Goal: Information Seeking & Learning: Find specific fact

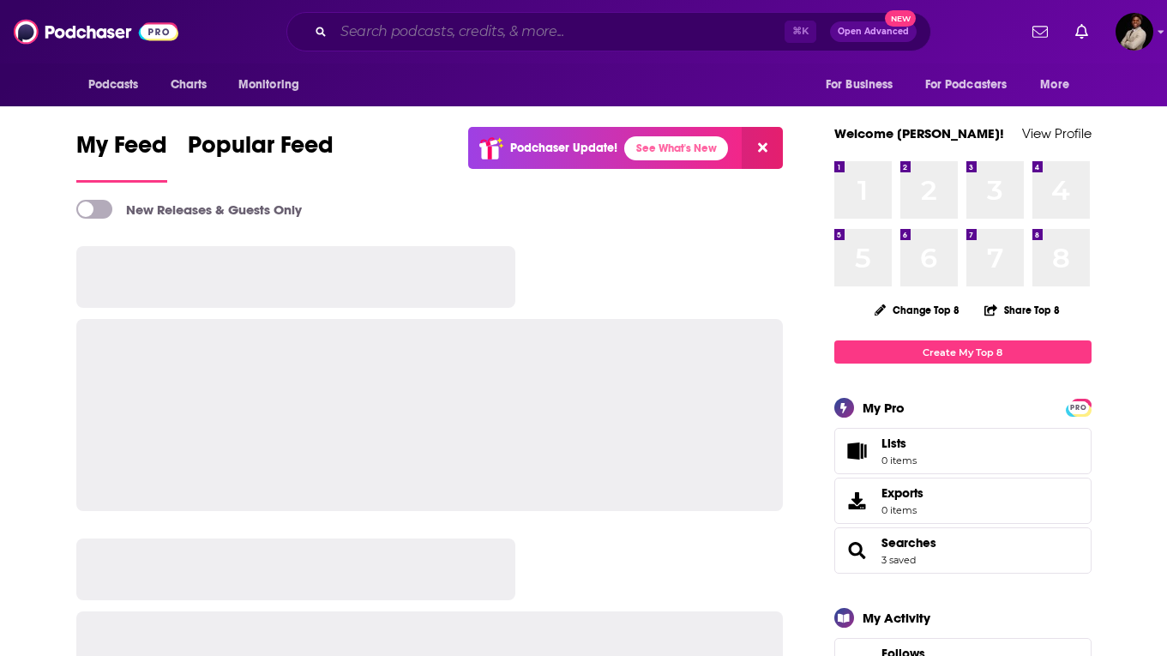
click at [467, 26] on input "Search podcasts, credits, & more..." at bounding box center [559, 31] width 451 height 27
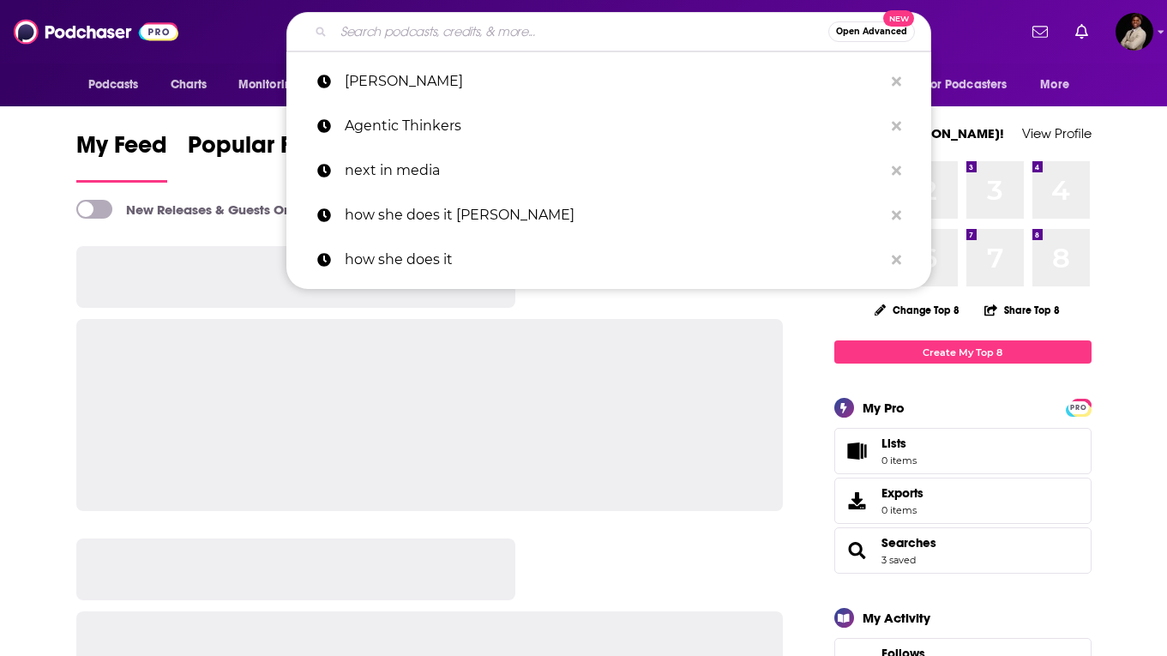
paste input "Energy Voice Outloud Podcast"
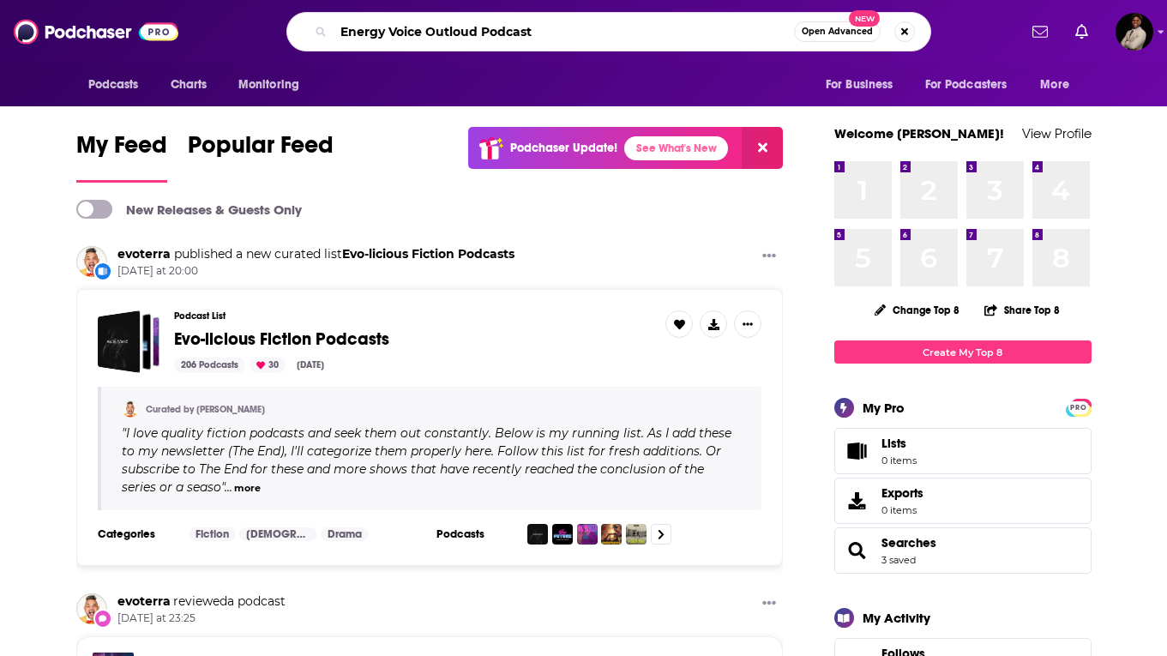
type input "Energy Voice Outloud Podcast"
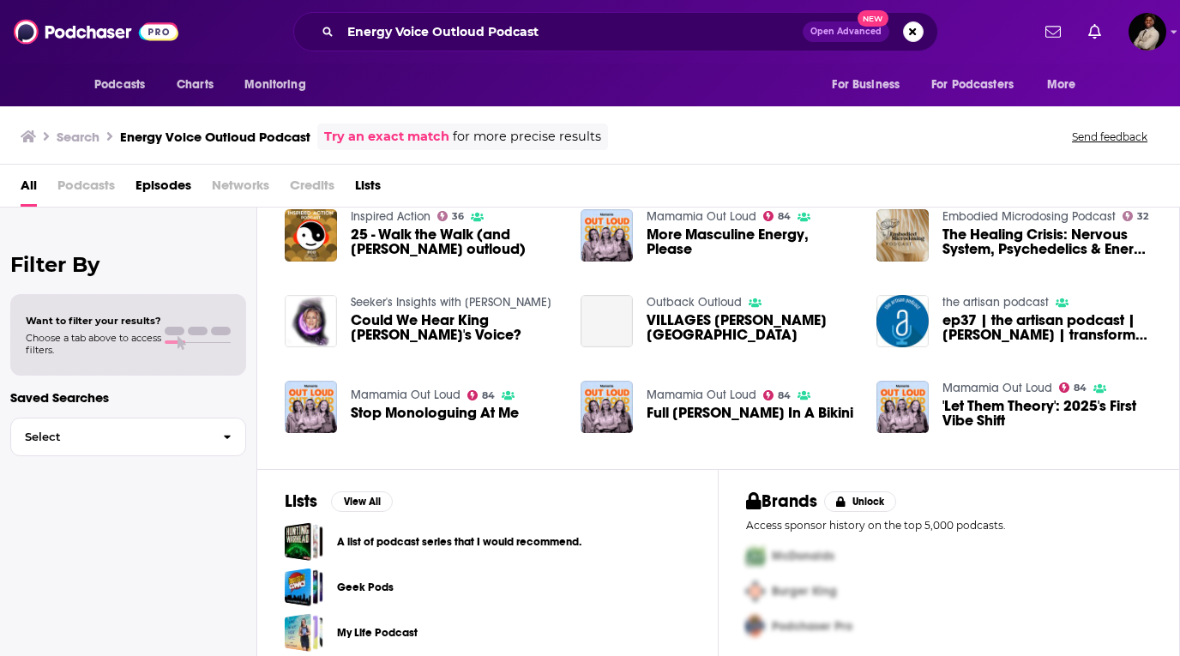
scroll to position [68, 0]
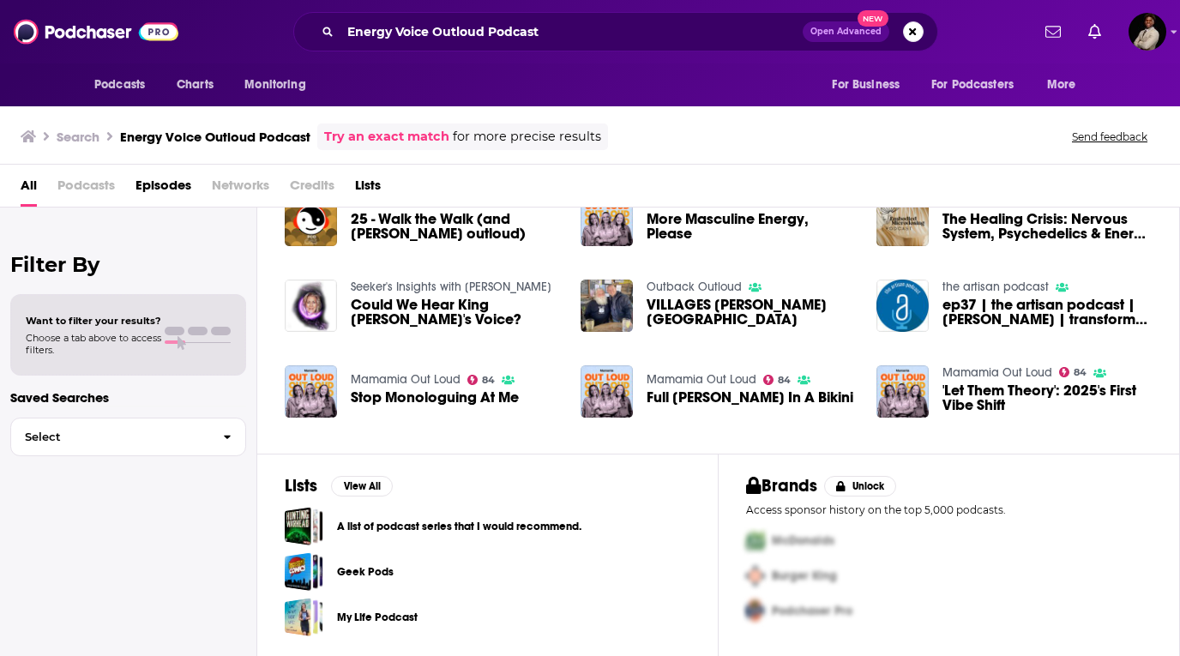
click at [396, 135] on link "Try an exact match" at bounding box center [386, 137] width 125 height 20
